Goal: Transaction & Acquisition: Purchase product/service

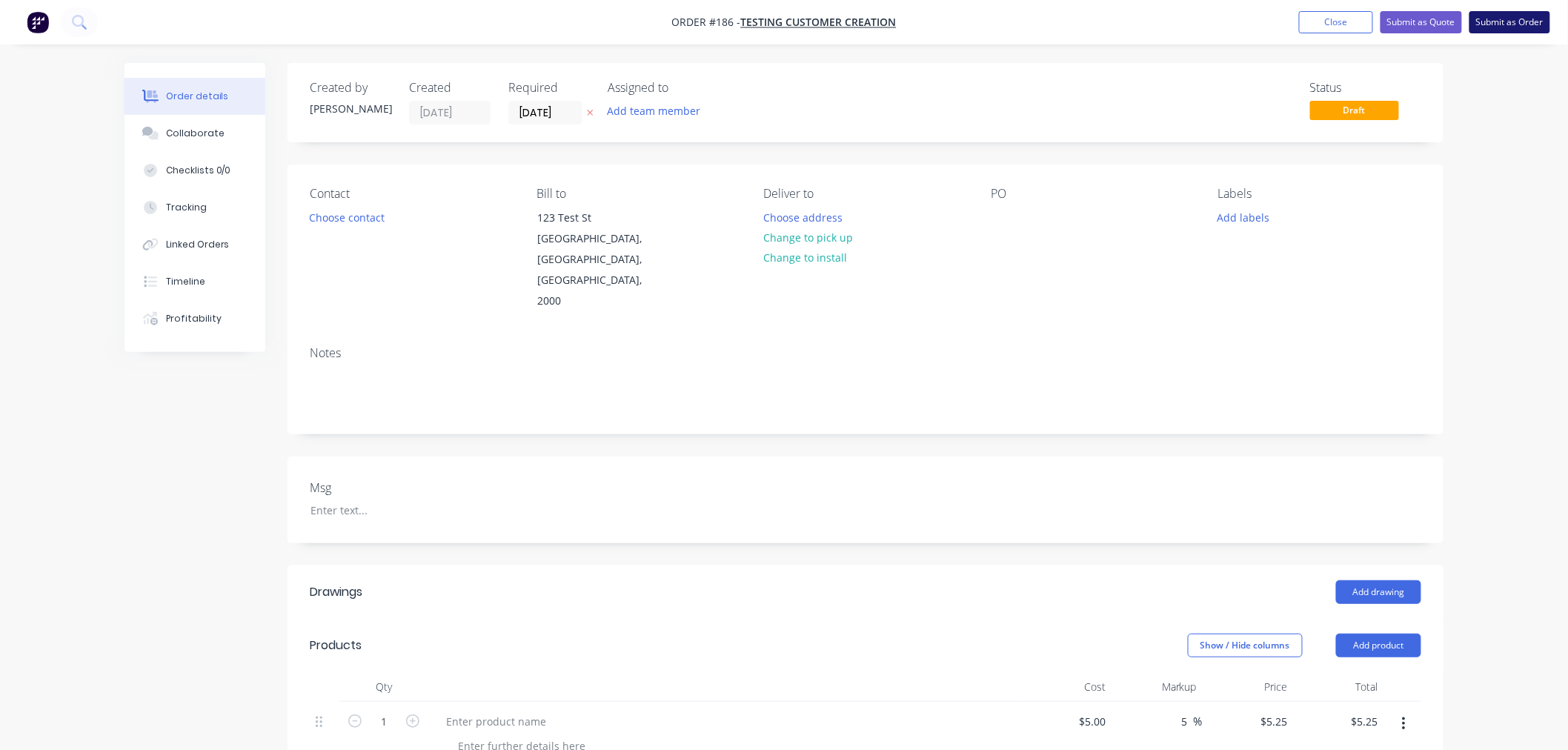
click at [1520, 13] on button "Submit as Order" at bounding box center [1510, 21] width 80 height 22
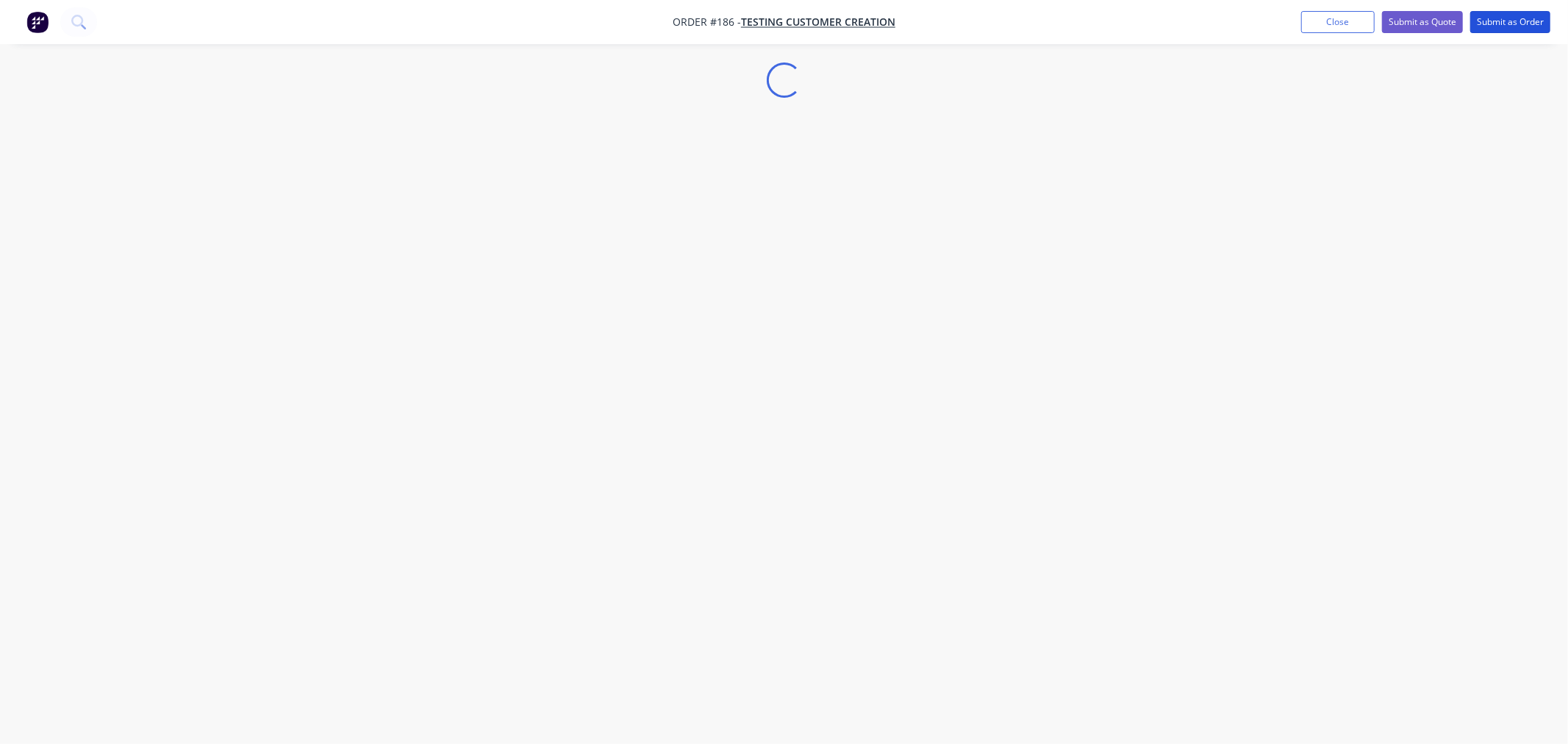
click at [1485, 19] on button "Submit as Order" at bounding box center [1510, 21] width 80 height 22
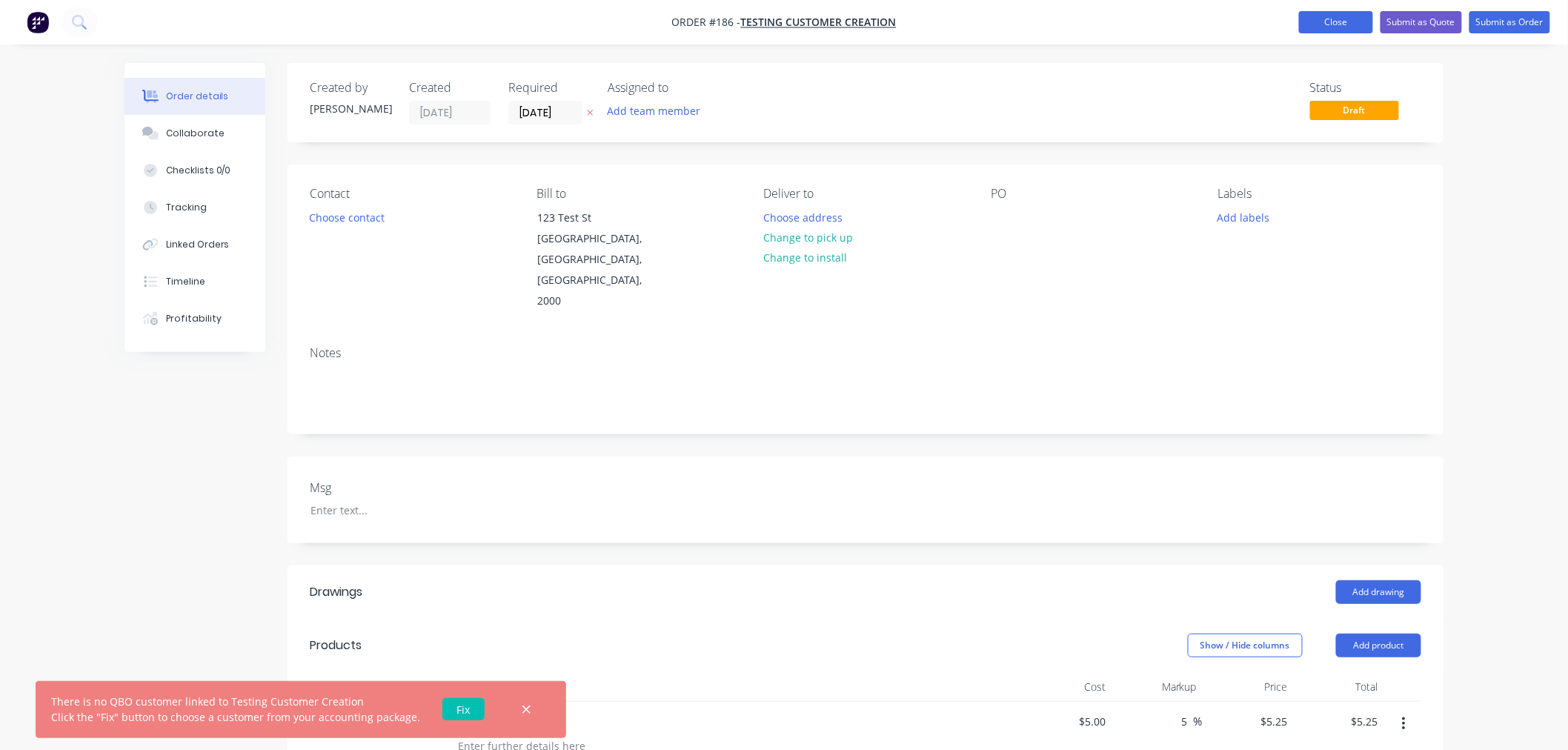
click at [1335, 27] on button "Close" at bounding box center [1336, 21] width 74 height 22
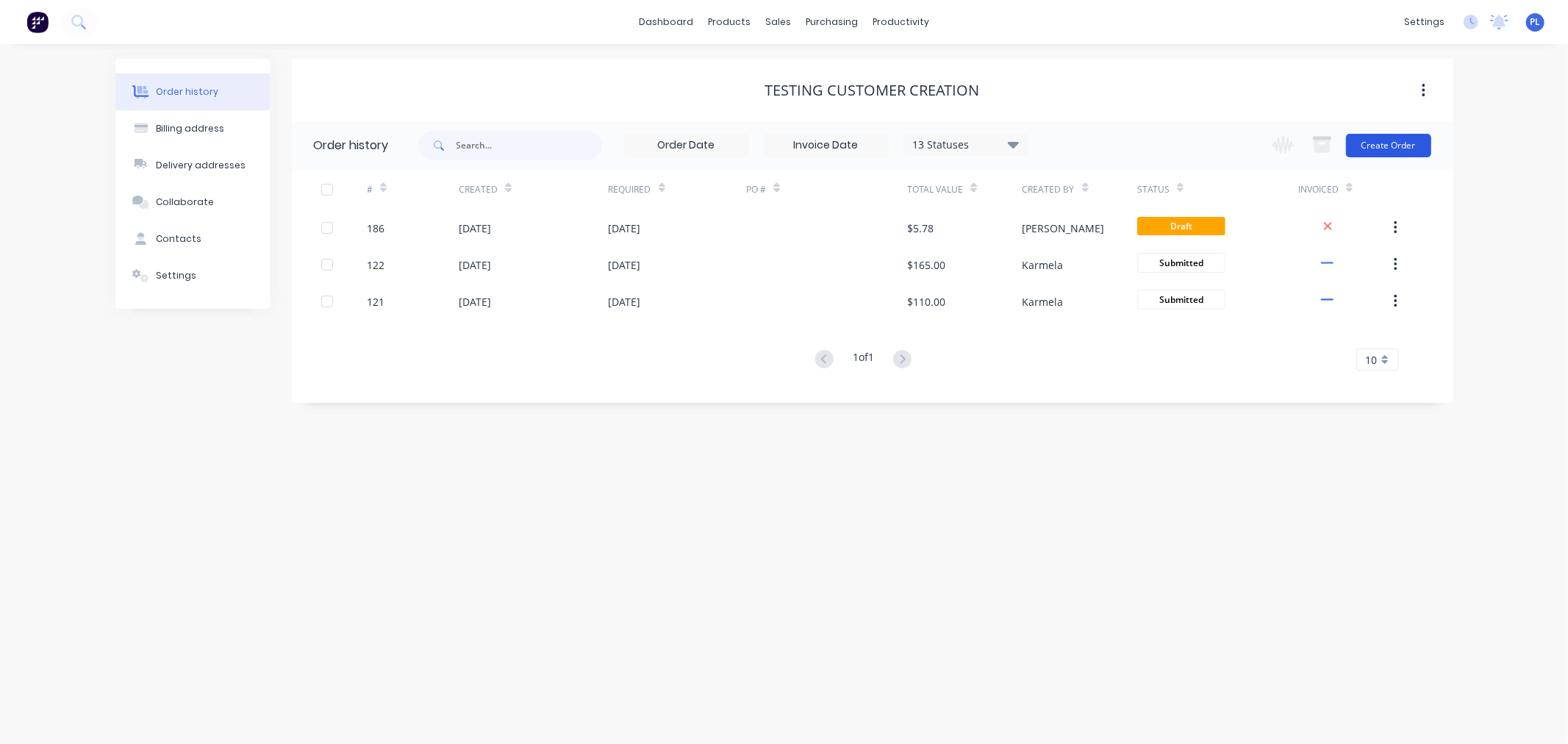
click at [1393, 136] on button "Create Order" at bounding box center [1388, 145] width 85 height 24
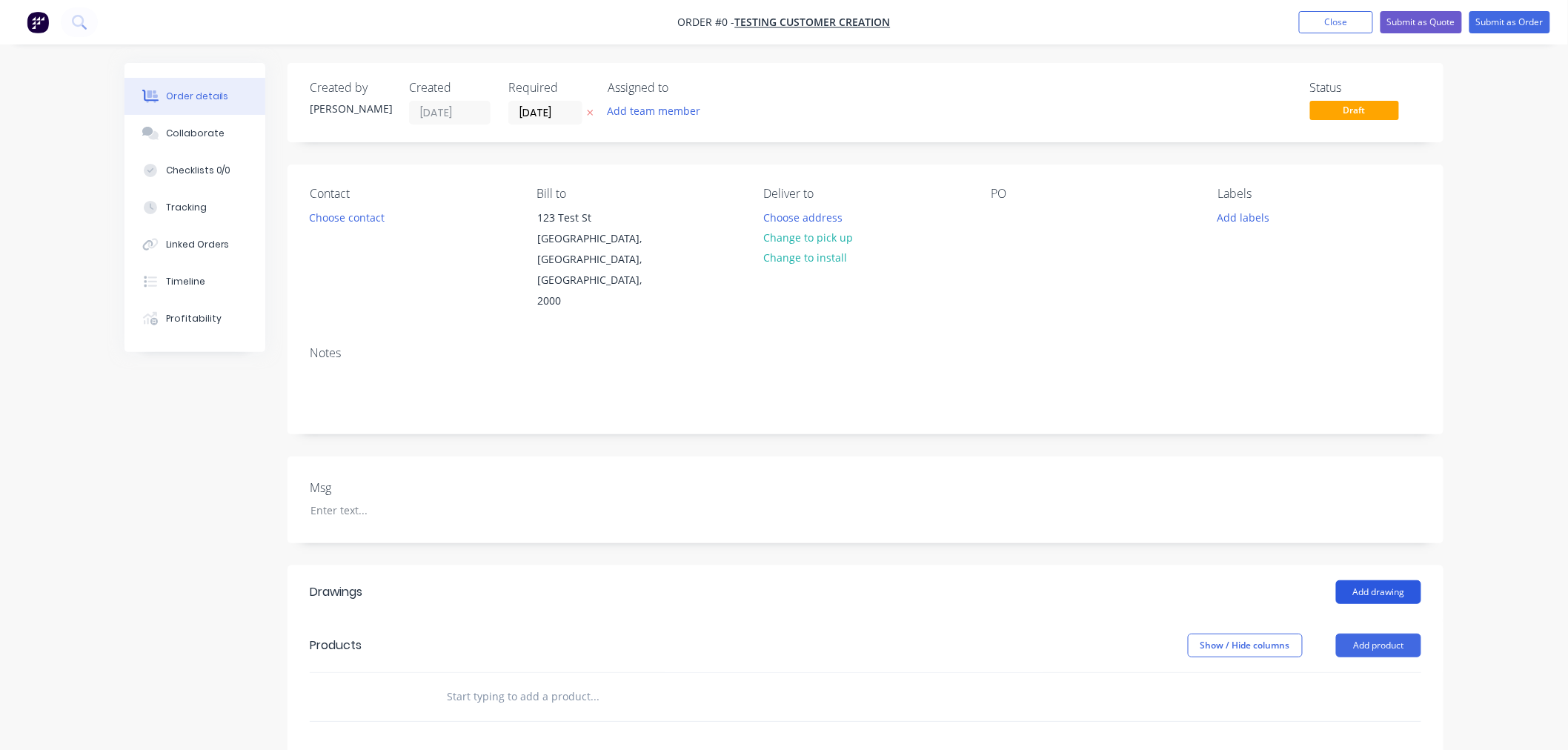
click at [1365, 580] on button "Add drawing" at bounding box center [1378, 592] width 85 height 24
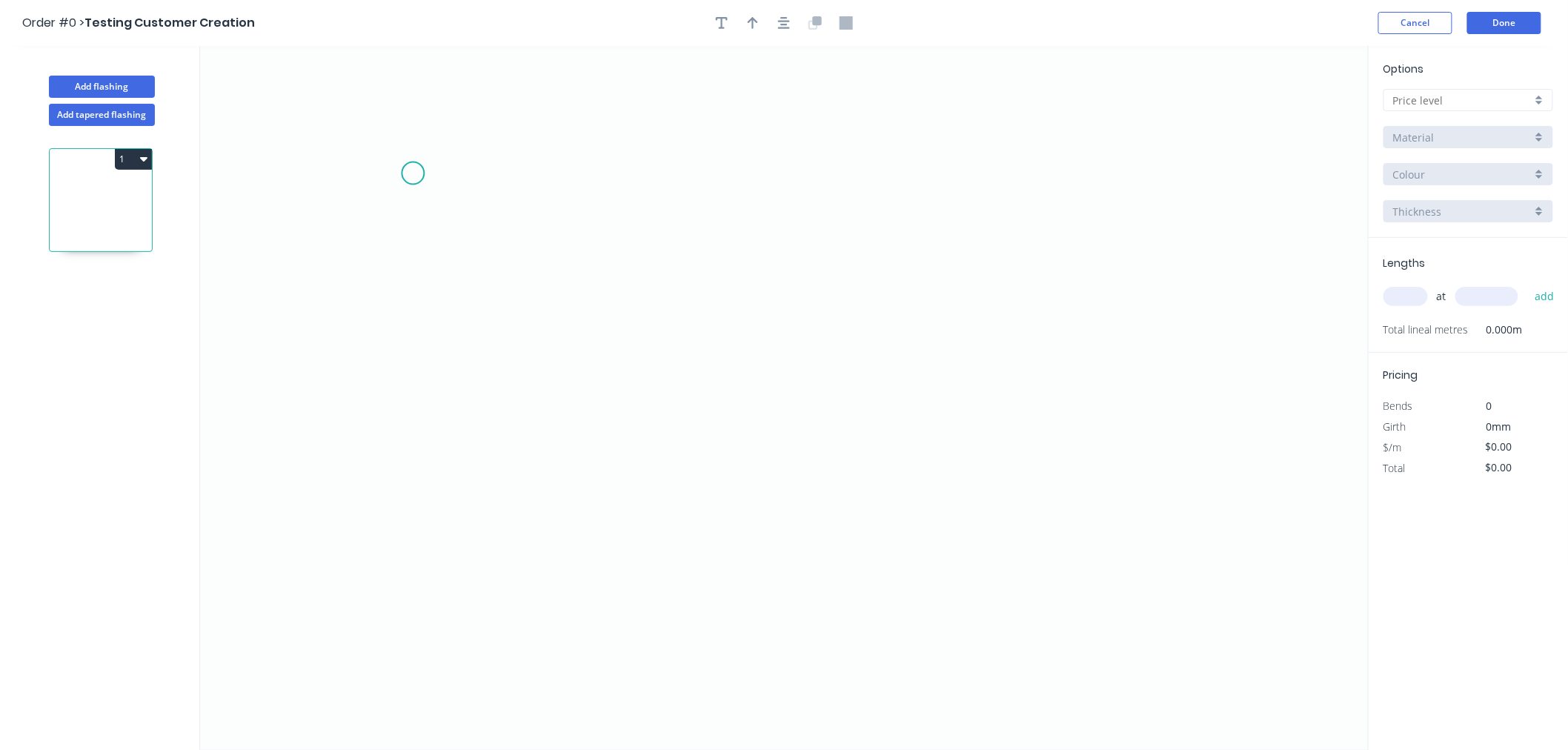
click at [413, 168] on icon "0" at bounding box center [784, 397] width 1169 height 704
click at [560, 506] on icon "0" at bounding box center [784, 397] width 1169 height 704
click at [1501, 12] on button "Done" at bounding box center [1504, 22] width 74 height 22
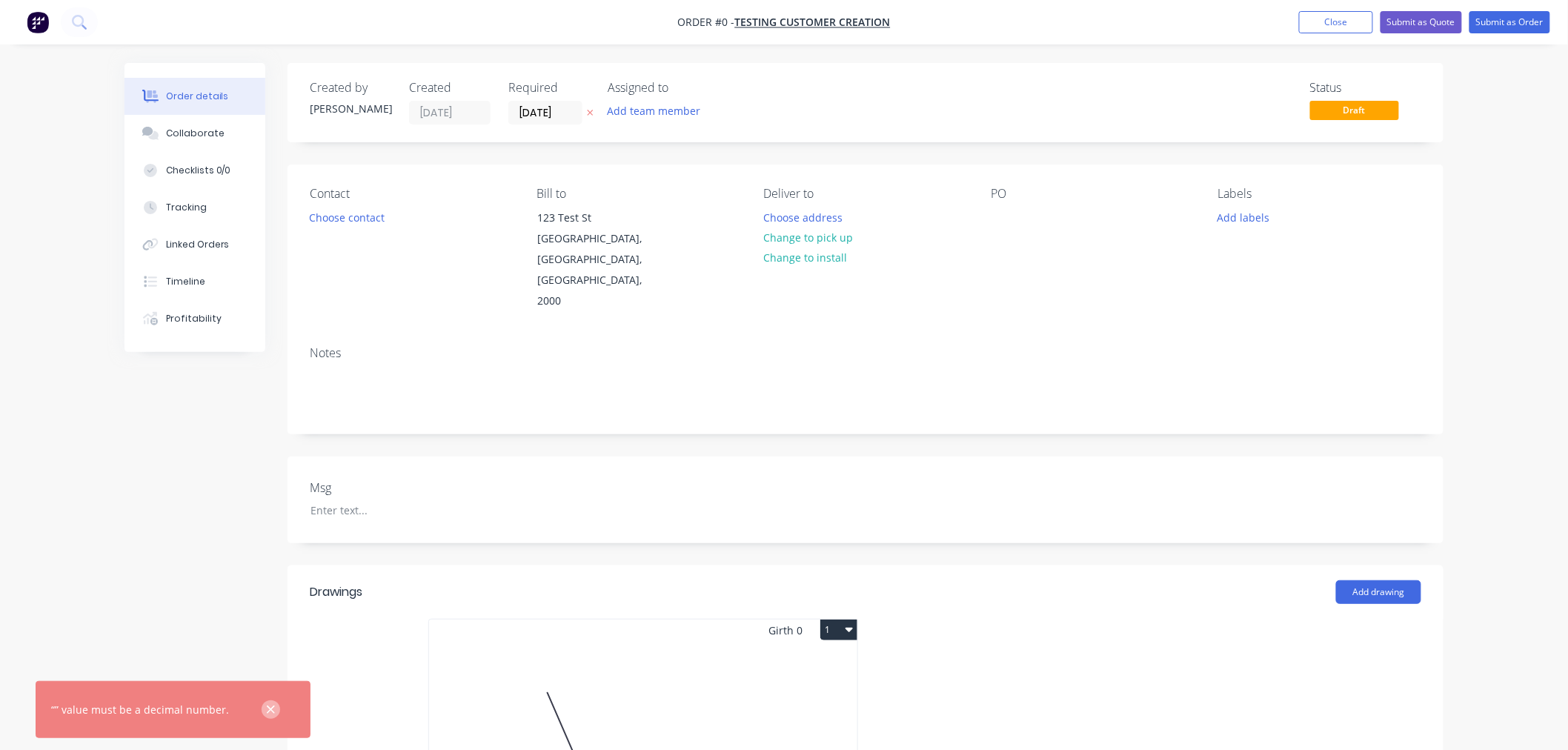
click at [269, 704] on button "button" at bounding box center [271, 709] width 19 height 19
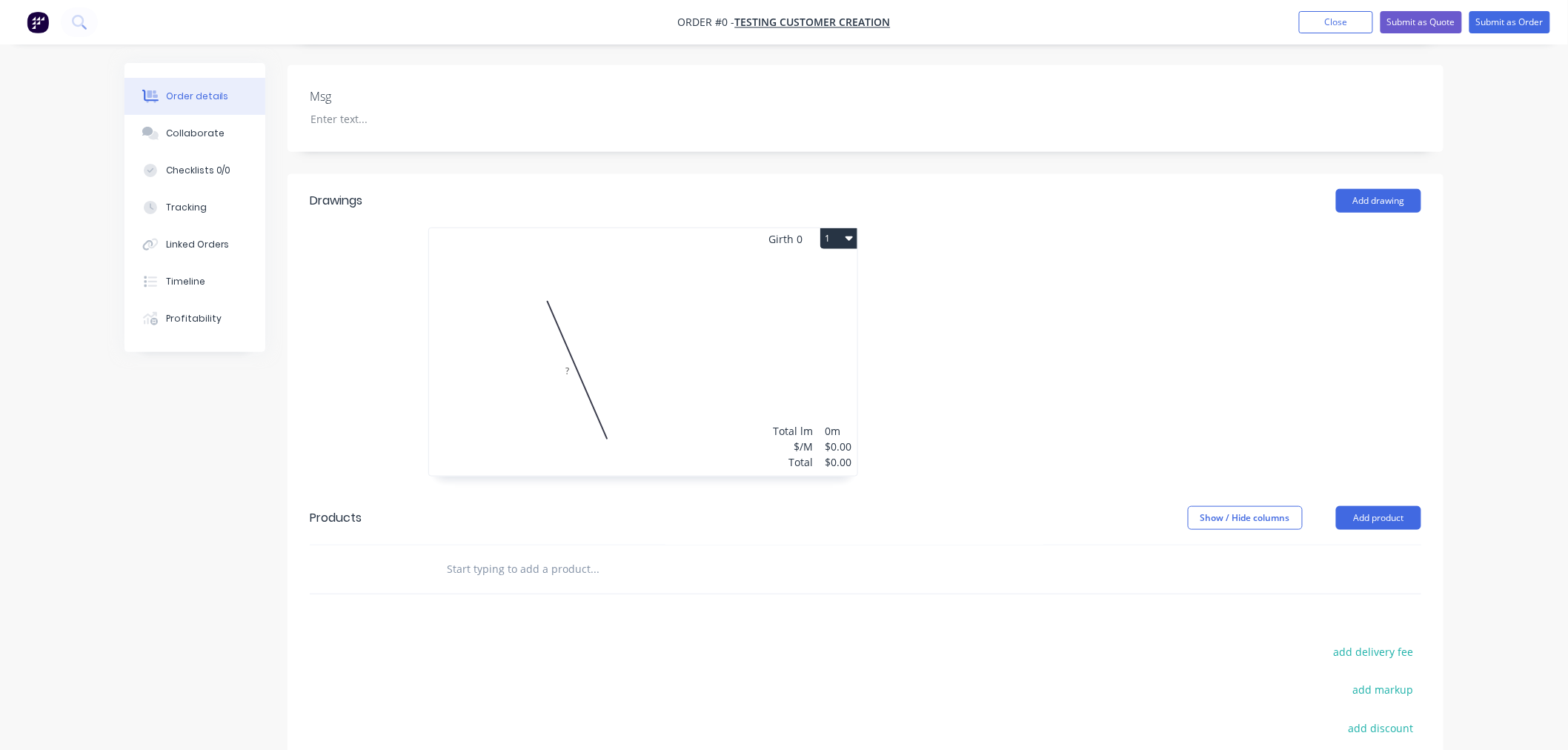
scroll to position [160, 0]
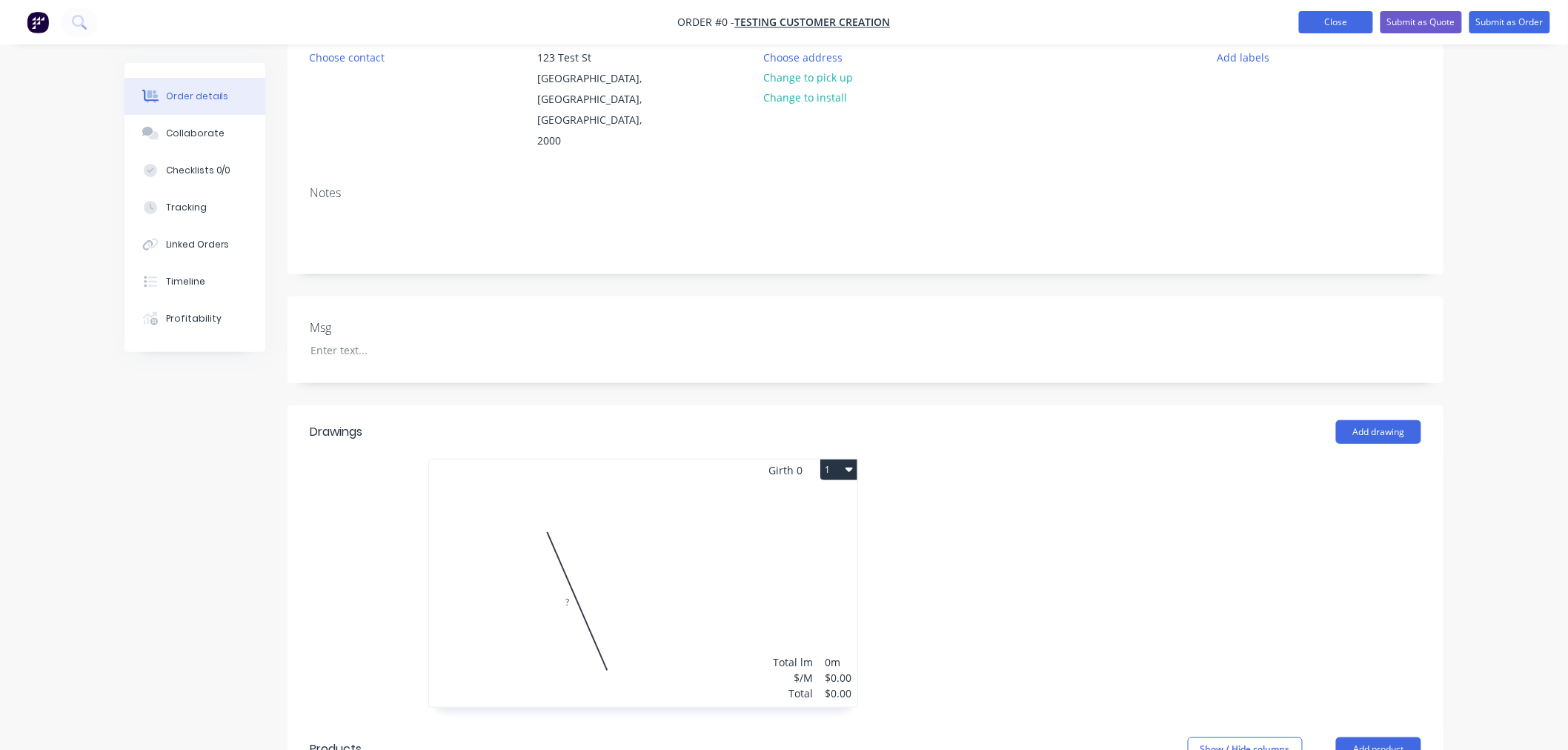
click at [1339, 17] on button "Close" at bounding box center [1336, 21] width 74 height 22
